Goal: Task Accomplishment & Management: Use online tool/utility

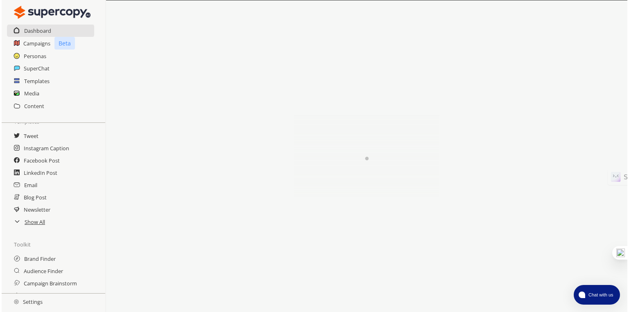
scroll to position [109, 0]
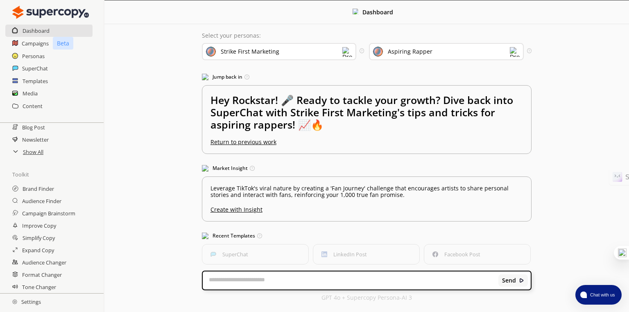
click at [339, 51] on div "Strike First Marketing" at bounding box center [279, 51] width 154 height 17
click at [325, 26] on div "Select your personas: Strike First Marketing Create a Brand Persona Strike Firs…" at bounding box center [367, 166] width 346 height 285
click at [491, 55] on div "Aspiring Rapper" at bounding box center [446, 51] width 154 height 17
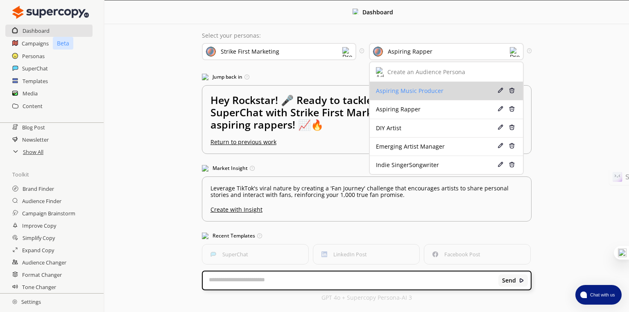
click at [465, 89] on div "Aspiring Music Producer" at bounding box center [434, 91] width 117 height 7
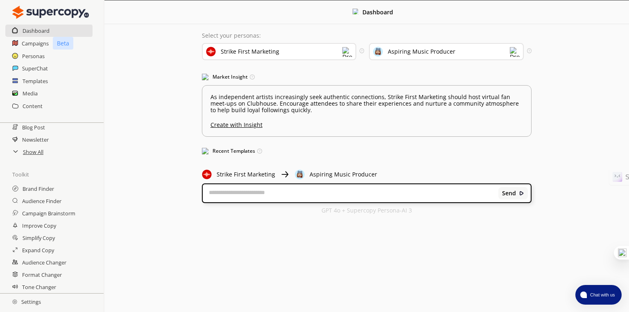
click at [445, 52] on div "Aspiring Music Producer" at bounding box center [422, 51] width 68 height 7
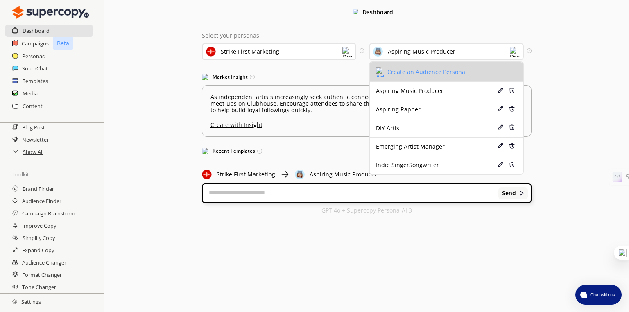
click at [422, 70] on div "Create an Audience Persona" at bounding box center [426, 72] width 78 height 7
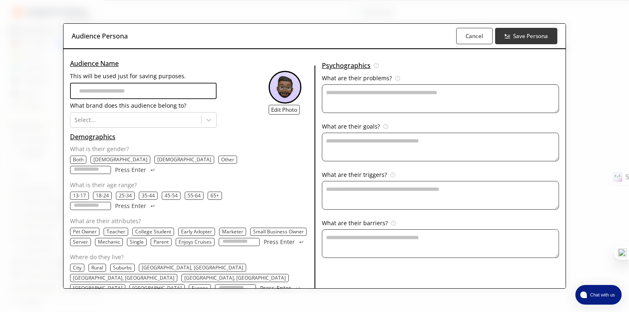
click at [122, 192] on p "25-34" at bounding box center [125, 195] width 13 height 7
click at [192, 192] on p "55-64" at bounding box center [194, 195] width 13 height 7
click at [200, 228] on p "Early Adopter" at bounding box center [196, 231] width 31 height 7
click at [153, 228] on p "College Student" at bounding box center [153, 231] width 36 height 7
click at [76, 264] on p "City" at bounding box center [77, 267] width 9 height 7
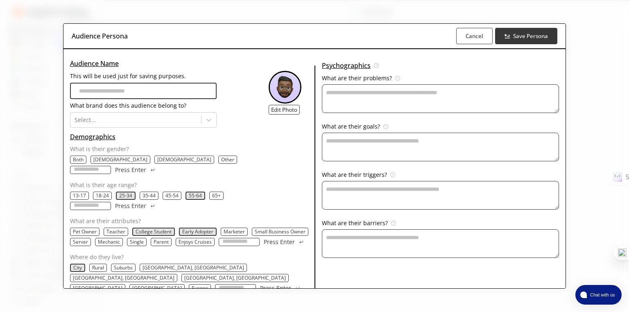
click at [78, 163] on p "Both" at bounding box center [78, 159] width 11 height 7
click at [211, 122] on icon at bounding box center [209, 120] width 8 height 8
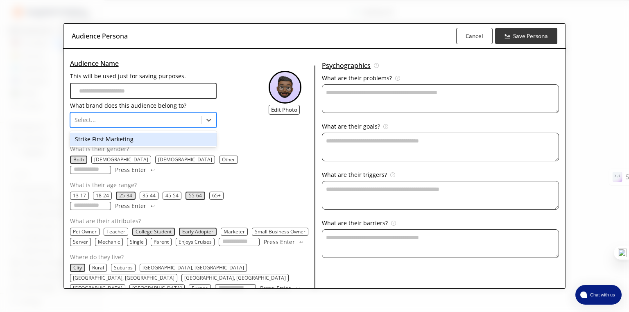
click at [171, 144] on div "Strike First Marketing" at bounding box center [143, 139] width 147 height 13
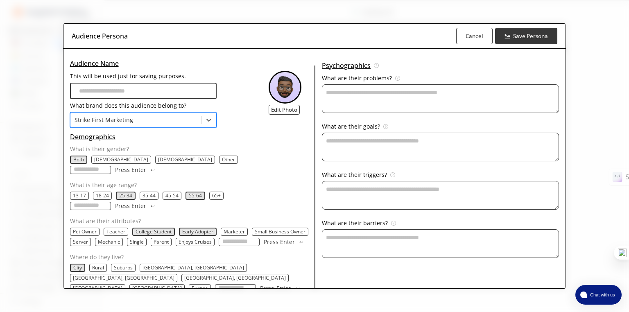
click at [187, 98] on input "This will be used just for saving purposes." at bounding box center [143, 91] width 147 height 16
click at [380, 105] on textarea "This will be used just for saving purposes." at bounding box center [440, 98] width 237 height 29
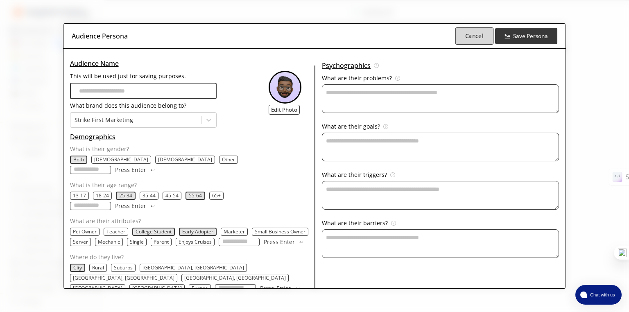
click at [472, 39] on b "Cancel" at bounding box center [474, 36] width 18 height 8
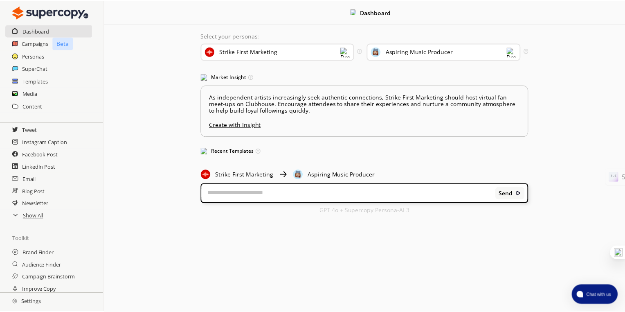
scroll to position [44, 0]
click at [18, 218] on icon at bounding box center [15, 215] width 7 height 7
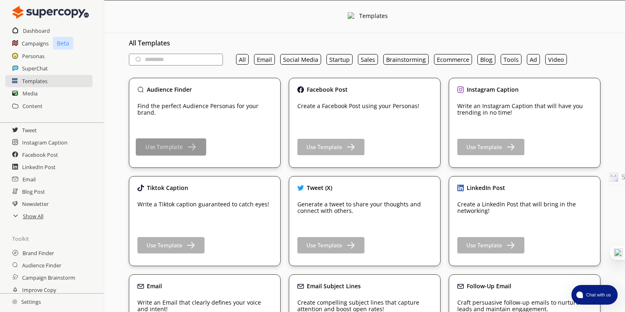
click at [186, 146] on img "button" at bounding box center [191, 147] width 10 height 10
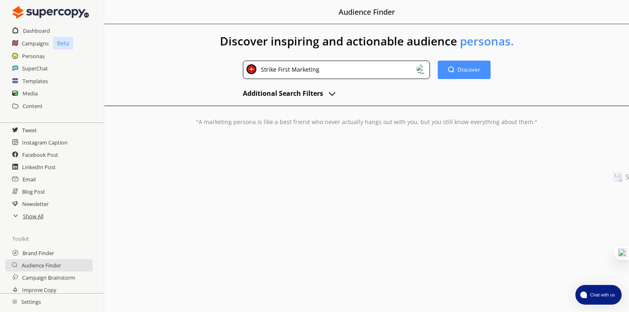
click at [331, 93] on img "advanced-inputs" at bounding box center [332, 93] width 10 height 10
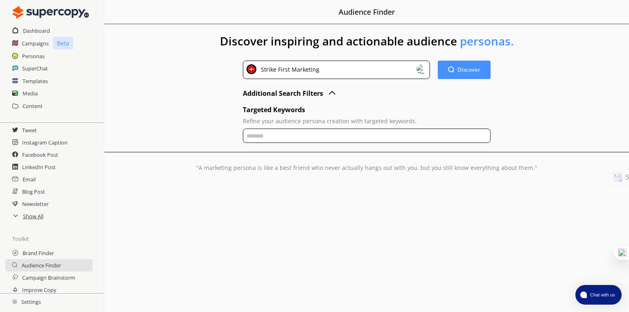
click at [331, 93] on img "advanced-inputs" at bounding box center [332, 93] width 10 height 10
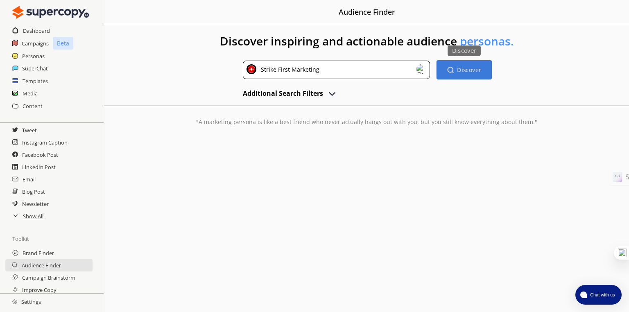
click at [460, 68] on b "Discover" at bounding box center [469, 70] width 24 height 8
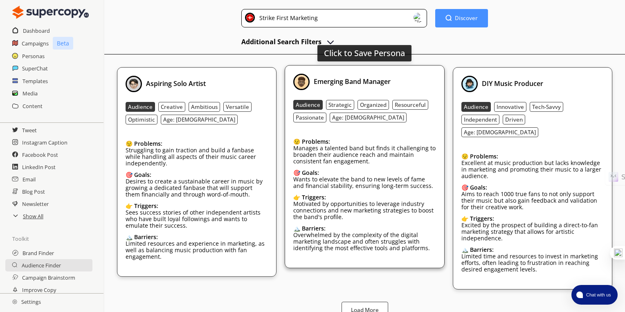
scroll to position [52, 0]
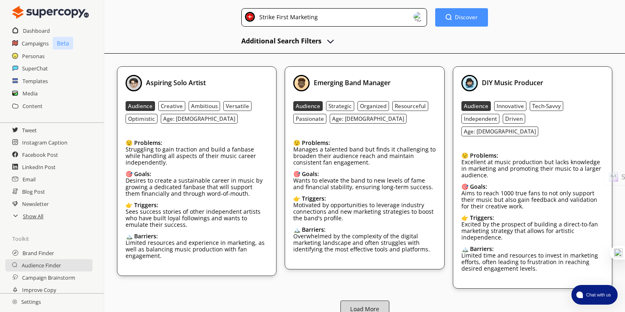
click at [370, 305] on b "Load More" at bounding box center [364, 309] width 29 height 8
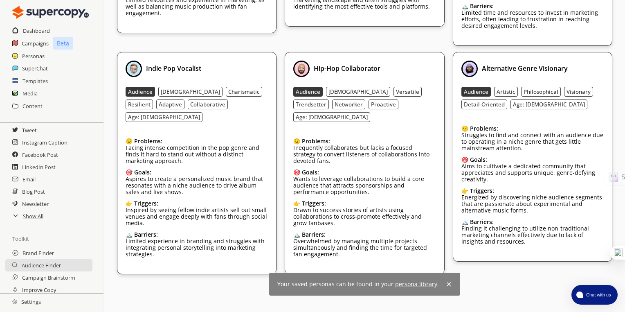
scroll to position [298, 0]
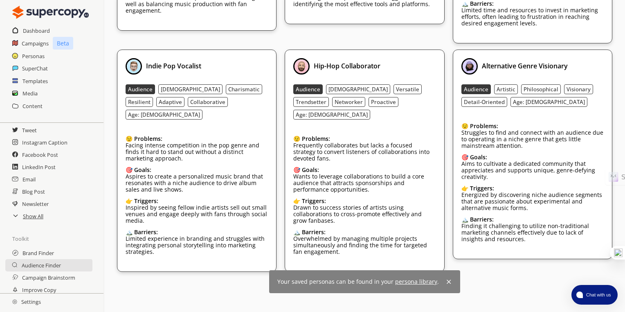
click at [446, 278] on img at bounding box center [449, 281] width 7 height 7
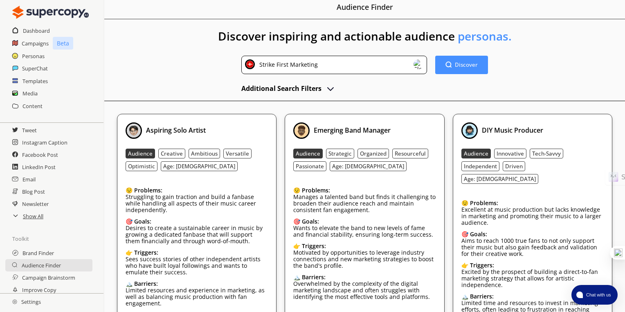
scroll to position [0, 0]
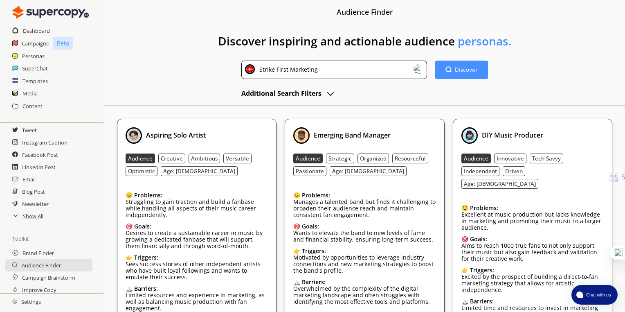
click at [413, 70] on div "Strike First Marketing" at bounding box center [334, 70] width 186 height 18
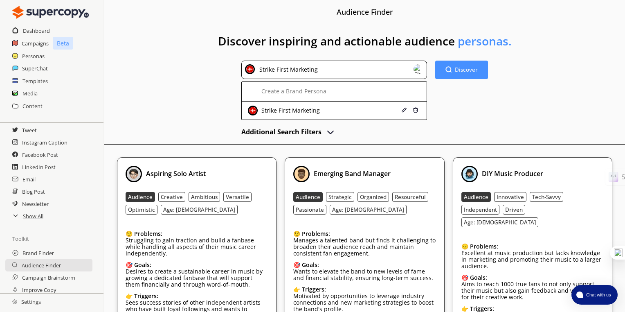
click at [413, 70] on div "Strike First Marketing" at bounding box center [334, 70] width 186 height 18
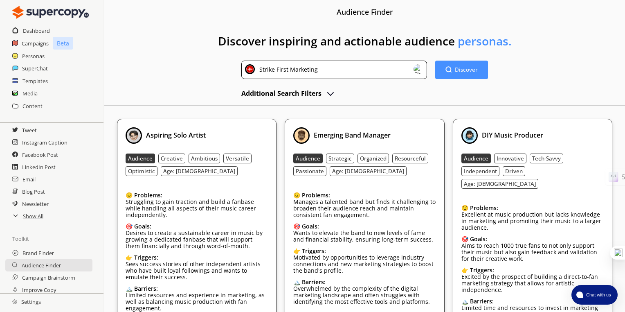
click at [333, 93] on img "advanced-inputs" at bounding box center [331, 93] width 10 height 10
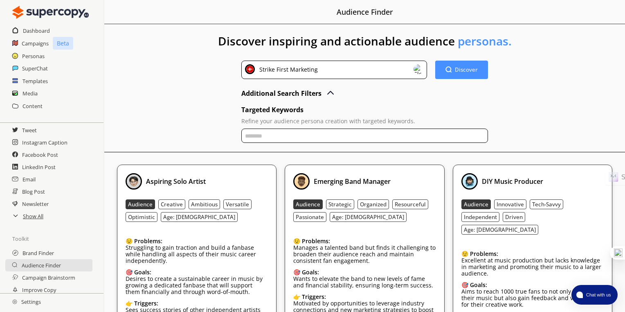
click at [333, 93] on img "advanced-inputs" at bounding box center [331, 93] width 10 height 10
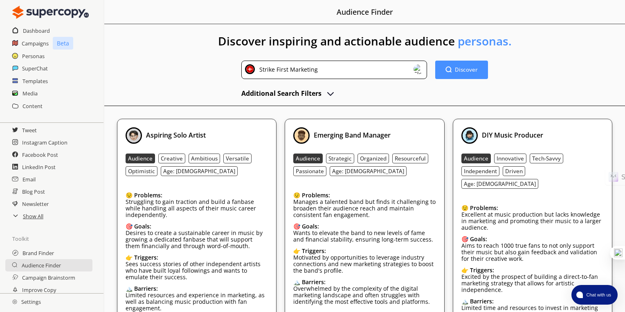
click at [411, 65] on div "Strike First Marketing" at bounding box center [334, 70] width 186 height 18
click at [30, 29] on h2 "Dashboard" at bounding box center [36, 31] width 27 height 12
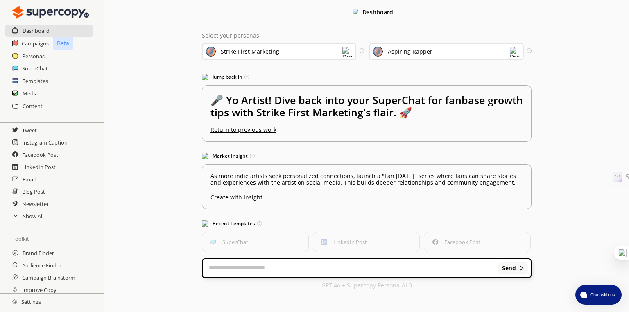
click at [485, 47] on div "Aspiring Rapper" at bounding box center [446, 51] width 154 height 17
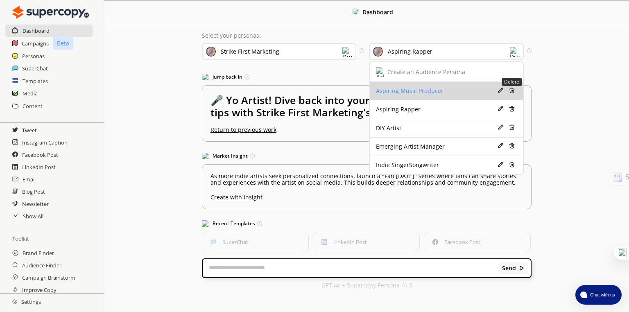
click at [514, 93] on div "Delete" at bounding box center [512, 91] width 6 height 7
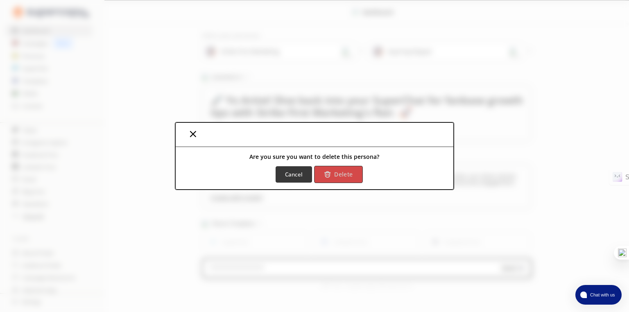
click at [341, 176] on b "Delete" at bounding box center [343, 175] width 18 height 8
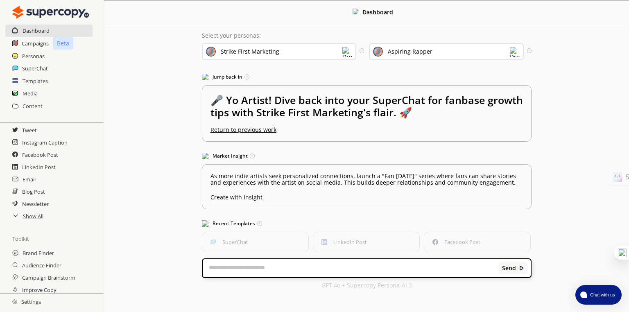
click at [514, 53] on img at bounding box center [515, 52] width 10 height 10
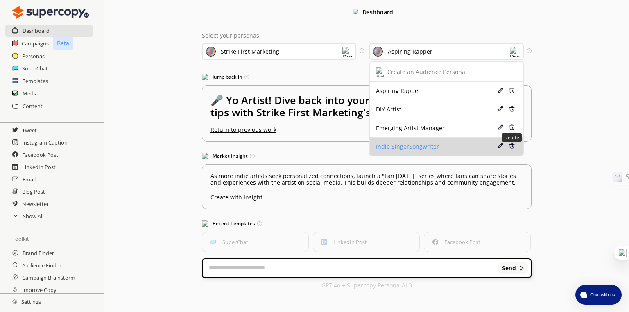
click at [511, 144] on img at bounding box center [512, 146] width 6 height 6
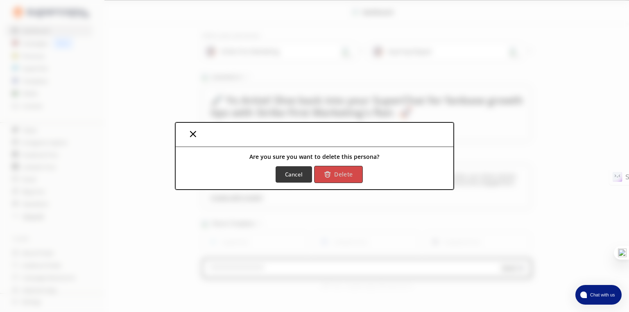
click at [332, 178] on button "Delete" at bounding box center [338, 174] width 48 height 17
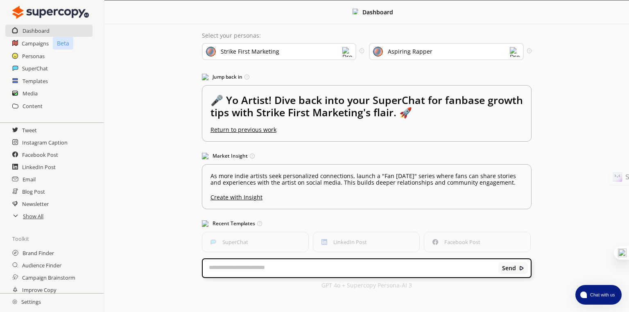
click at [514, 54] on img at bounding box center [515, 52] width 10 height 10
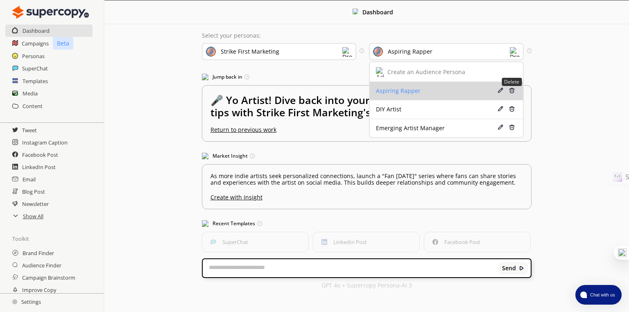
click at [512, 89] on img at bounding box center [512, 91] width 6 height 6
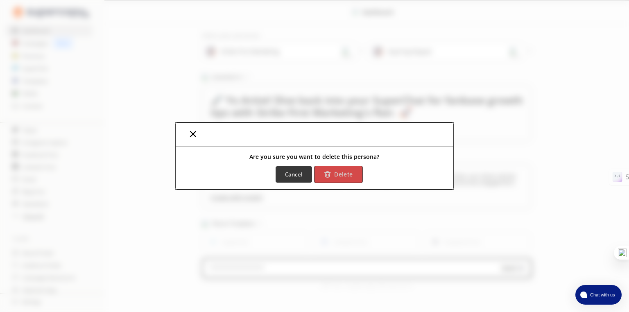
click at [352, 173] on button "Delete" at bounding box center [338, 174] width 48 height 17
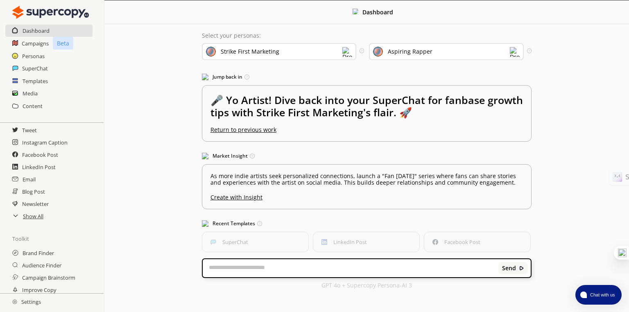
click at [514, 52] on img at bounding box center [515, 52] width 10 height 10
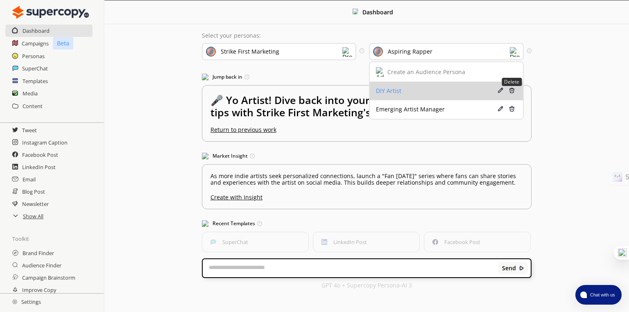
click at [514, 92] on img at bounding box center [512, 91] width 6 height 6
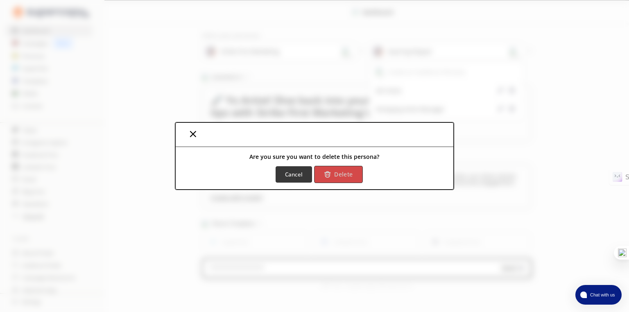
click at [334, 173] on b "Delete" at bounding box center [343, 175] width 18 height 8
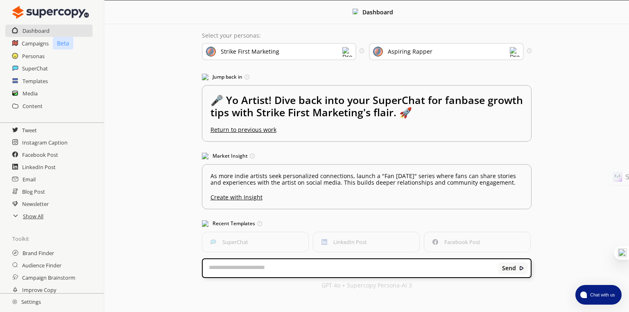
click at [513, 50] on img at bounding box center [515, 52] width 10 height 10
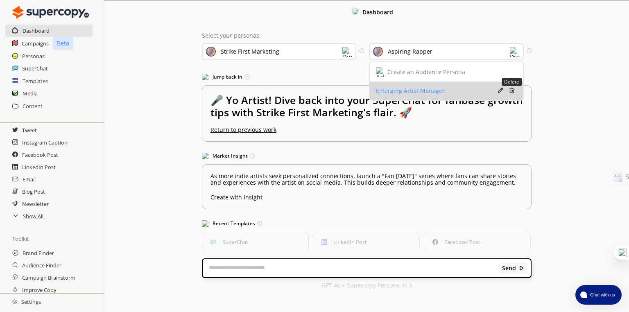
click at [509, 91] on img at bounding box center [512, 91] width 6 height 6
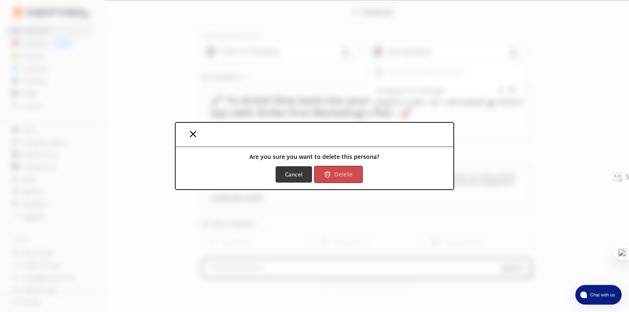
click at [345, 173] on b "Delete" at bounding box center [343, 175] width 18 height 8
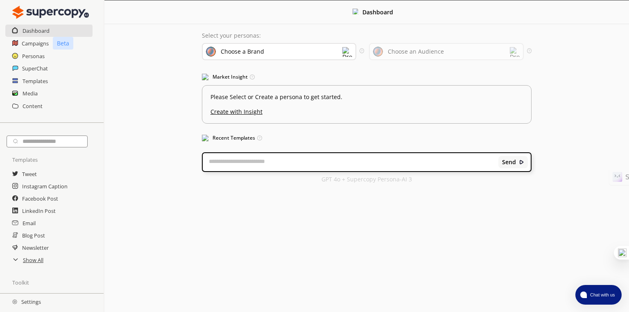
click at [341, 52] on div "Choose a Brand" at bounding box center [279, 51] width 154 height 17
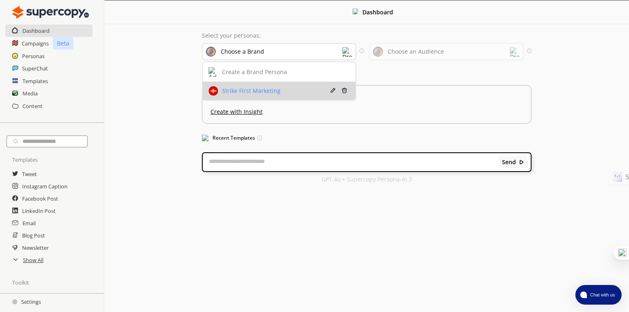
click at [261, 93] on div "Strike First Marketing" at bounding box center [250, 91] width 61 height 7
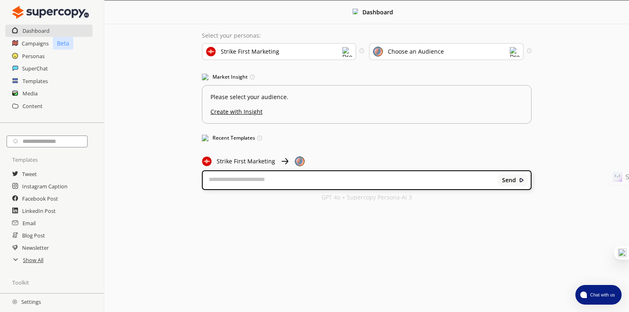
click at [477, 52] on div "Choose an Audience" at bounding box center [446, 51] width 154 height 17
click at [35, 79] on h2 "Templates" at bounding box center [36, 81] width 26 height 12
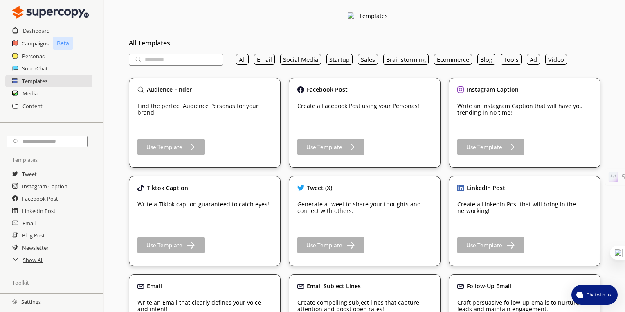
drag, startPoint x: 365, startPoint y: 171, endPoint x: 449, endPoint y: 72, distance: 130.7
click at [175, 147] on b "Use Template" at bounding box center [164, 147] width 38 height 8
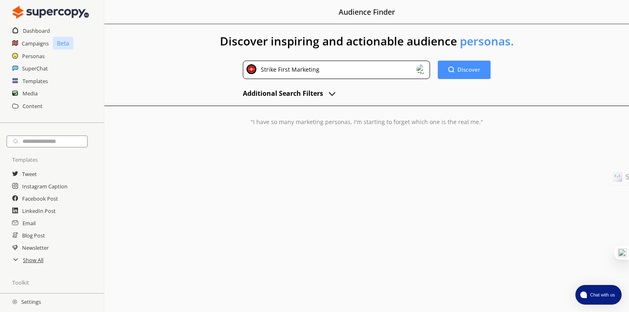
click at [330, 92] on img "advanced-inputs" at bounding box center [332, 93] width 10 height 10
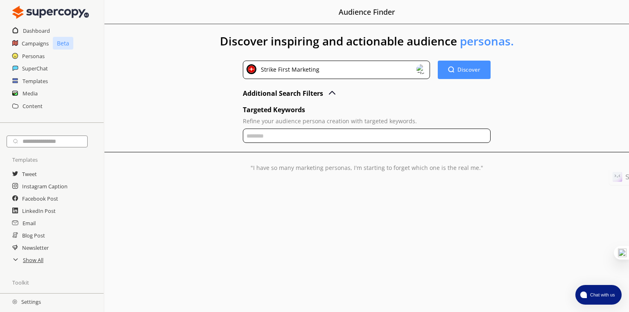
click at [330, 92] on img "advanced-inputs" at bounding box center [332, 93] width 10 height 10
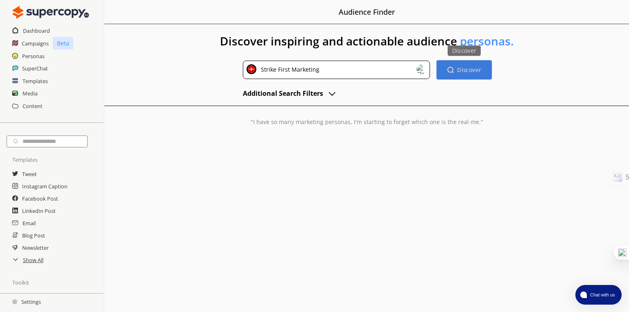
click at [467, 69] on b "Discover" at bounding box center [469, 70] width 24 height 8
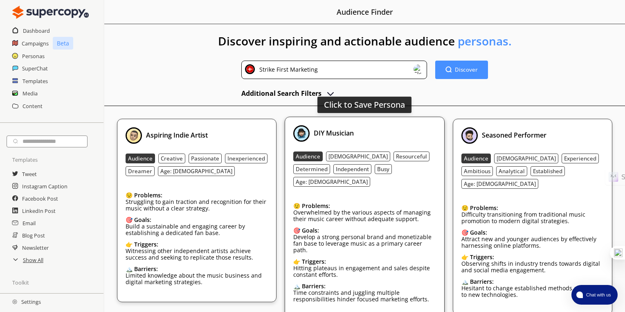
scroll to position [80, 0]
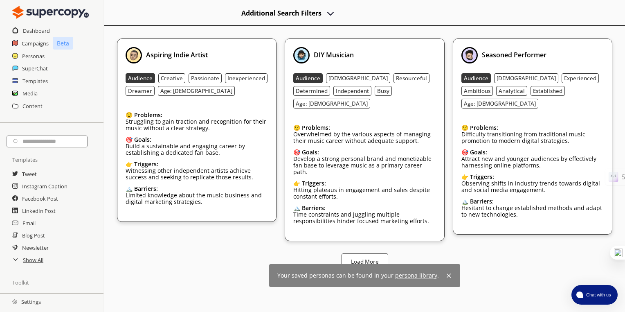
click at [446, 272] on img at bounding box center [449, 275] width 7 height 7
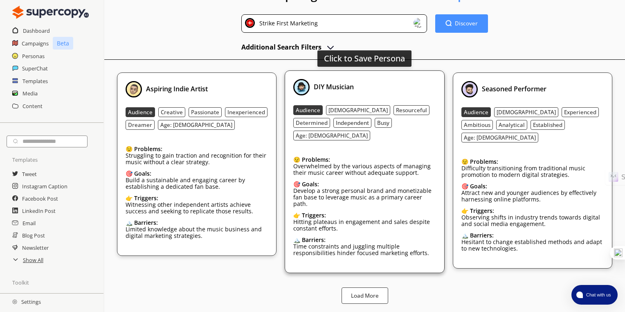
scroll to position [26, 0]
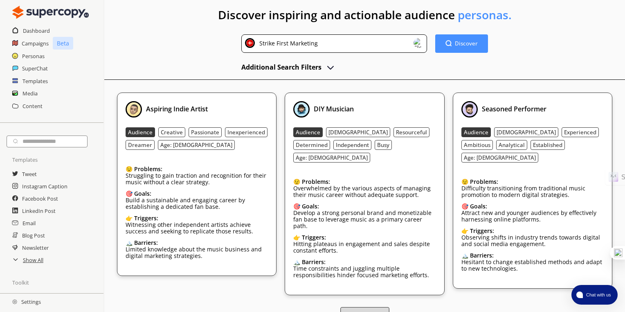
click at [374, 311] on b "Load More" at bounding box center [364, 316] width 29 height 8
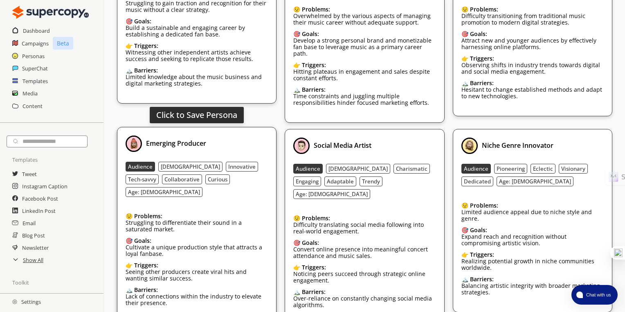
scroll to position [245, 0]
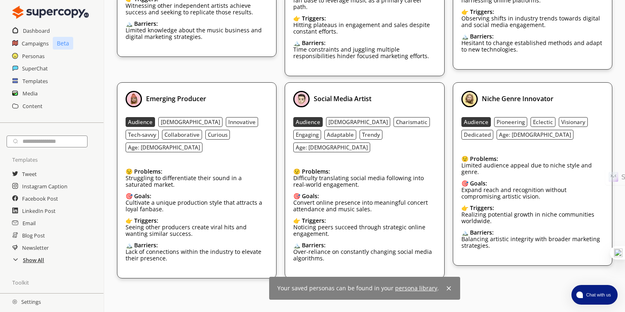
click at [37, 262] on h2 "Show All" at bounding box center [33, 260] width 21 height 12
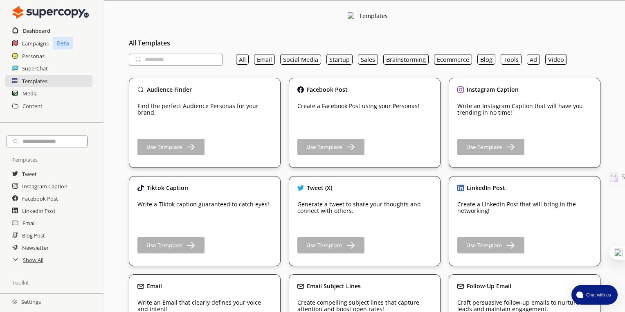
click at [29, 29] on h2 "Dashboard" at bounding box center [36, 31] width 27 height 12
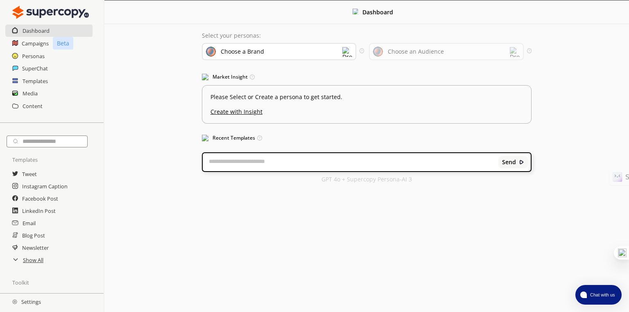
click at [329, 54] on div "Choose a Brand" at bounding box center [279, 51] width 154 height 17
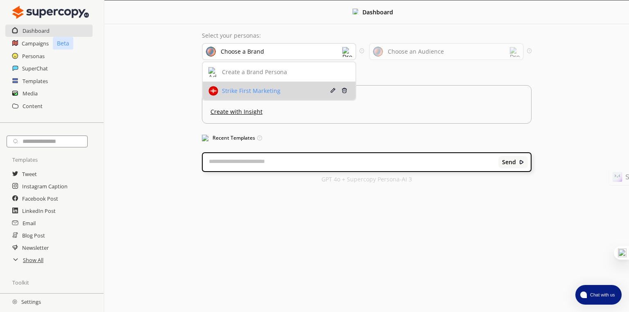
click at [301, 92] on div "Strike First Marketing" at bounding box center [266, 91] width 117 height 10
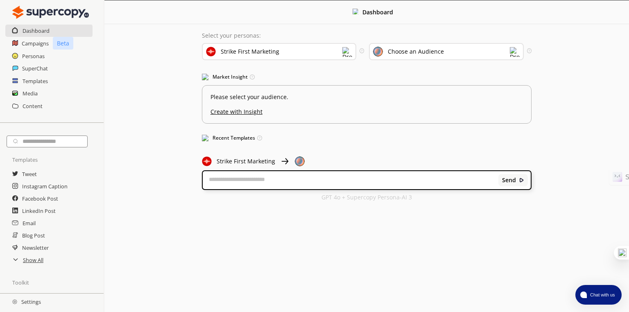
click at [424, 52] on div "Choose an Audience" at bounding box center [416, 51] width 56 height 7
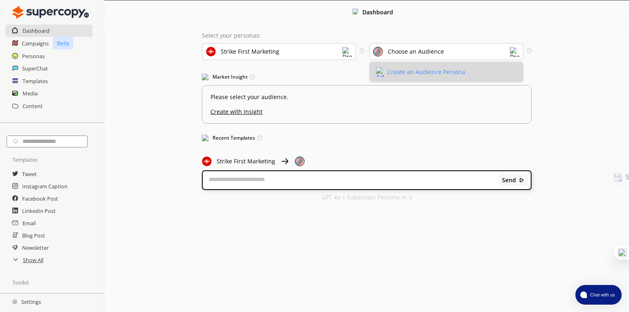
click at [420, 73] on div "Create an Audience Persona" at bounding box center [426, 72] width 78 height 7
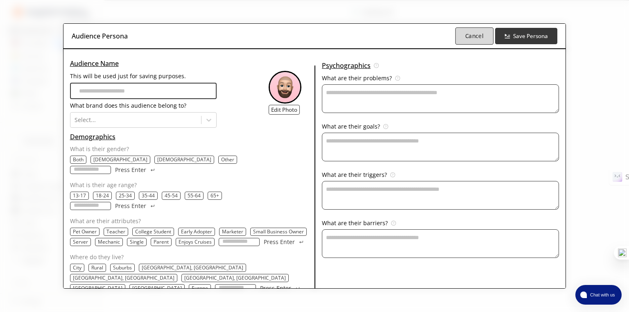
click at [477, 40] on b "Cancel" at bounding box center [474, 36] width 18 height 8
